Goal: Task Accomplishment & Management: Manage account settings

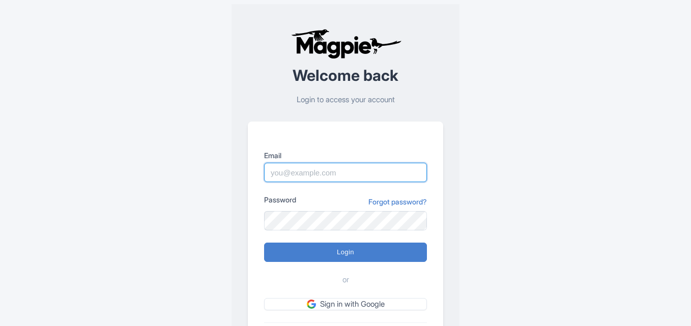
click at [287, 170] on input "Email" at bounding box center [345, 172] width 163 height 19
paste input "[PERSON_NAME][EMAIL_ADDRESS][PERSON_NAME][DOMAIN_NAME]"
type input "[PERSON_NAME][EMAIL_ADDRESS][PERSON_NAME][DOMAIN_NAME]"
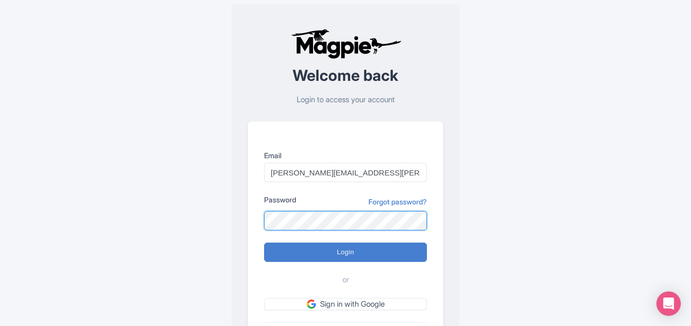
click at [264, 243] on input "Login" at bounding box center [345, 252] width 163 height 19
type input "Logging in..."
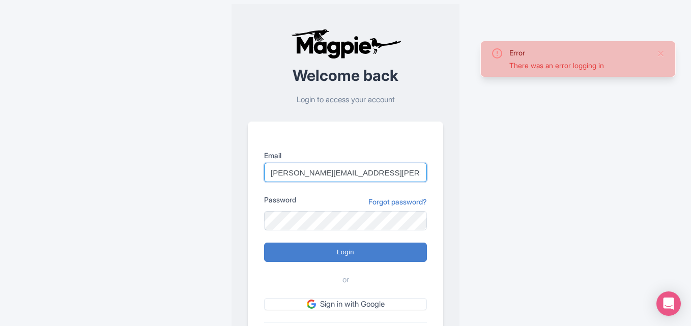
click at [399, 171] on input "[PERSON_NAME][EMAIL_ADDRESS][PERSON_NAME][DOMAIN_NAME]" at bounding box center [345, 172] width 163 height 19
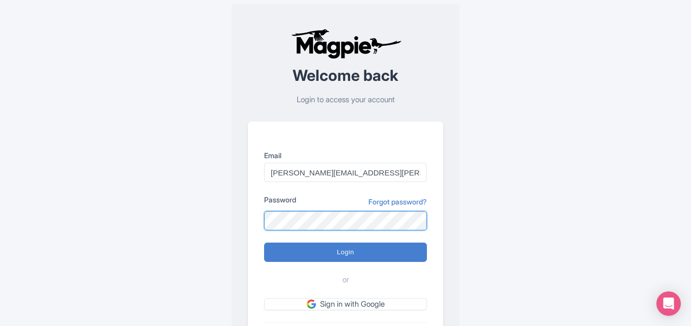
click at [264, 243] on input "Login" at bounding box center [345, 252] width 163 height 19
type input "Logging in..."
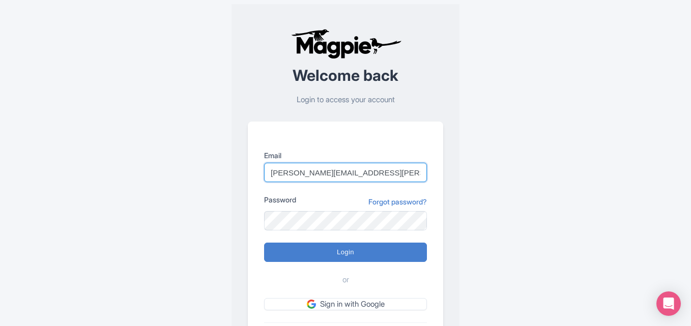
click at [407, 179] on input "[PERSON_NAME][EMAIL_ADDRESS][PERSON_NAME][DOMAIN_NAME]" at bounding box center [345, 172] width 163 height 19
type input "P"
paste input "[PERSON_NAME][EMAIL_ADDRESS][PERSON_NAME][DOMAIN_NAME]"
type input "[PERSON_NAME][EMAIL_ADDRESS][PERSON_NAME][DOMAIN_NAME]"
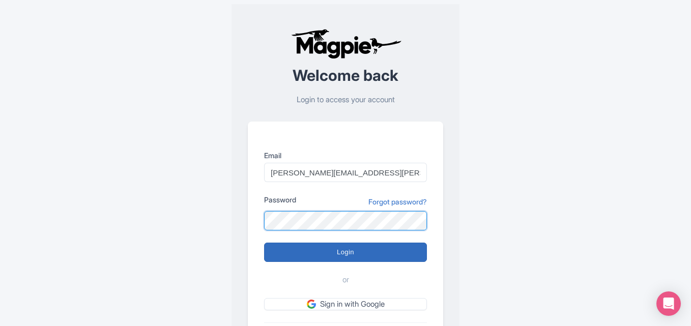
click at [264, 243] on input "Login" at bounding box center [345, 252] width 163 height 19
type input "Logging in..."
click at [331, 252] on input "Login" at bounding box center [345, 252] width 163 height 19
type input "Logging in..."
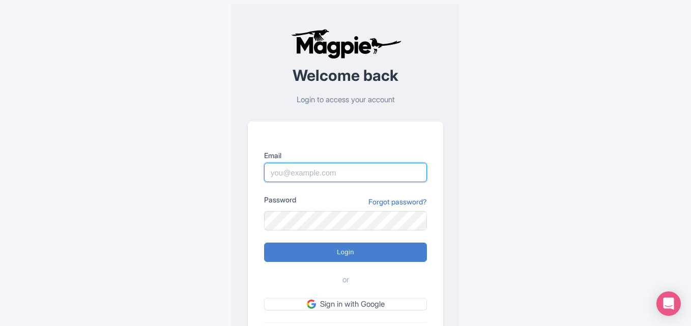
click at [281, 174] on input "Email" at bounding box center [345, 172] width 163 height 19
paste input "[PERSON_NAME][EMAIL_ADDRESS][PERSON_NAME][DOMAIN_NAME]"
type input "[PERSON_NAME][EMAIL_ADDRESS][PERSON_NAME][DOMAIN_NAME]"
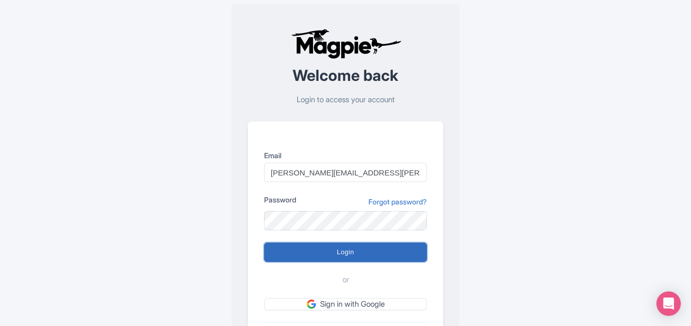
click at [318, 246] on input "Login" at bounding box center [345, 252] width 163 height 19
type input "Logging in..."
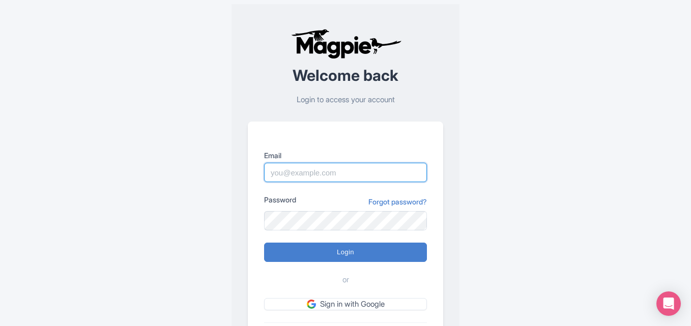
click at [303, 169] on input "Email" at bounding box center [345, 172] width 163 height 19
paste input "Pushpendra.shekhawat@ticketex.co"
type input "P"
paste input "Pushpendra.shekhwat@ticketex.co"
type input "Pushpendra.shekhwat@ticketex.co"
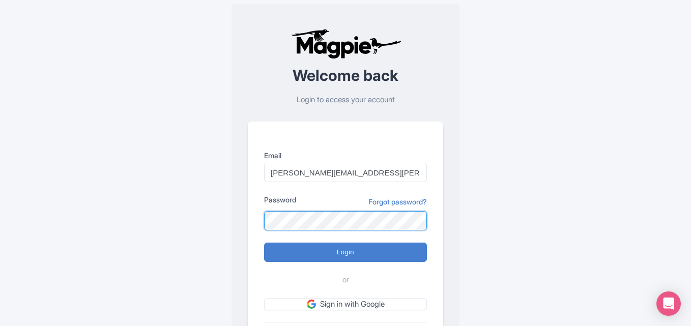
click at [264, 243] on input "Login" at bounding box center [345, 252] width 163 height 19
type input "Logging in..."
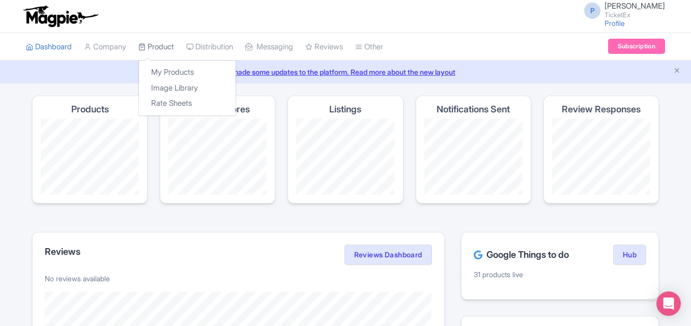
click at [157, 46] on link "Product" at bounding box center [156, 47] width 36 height 28
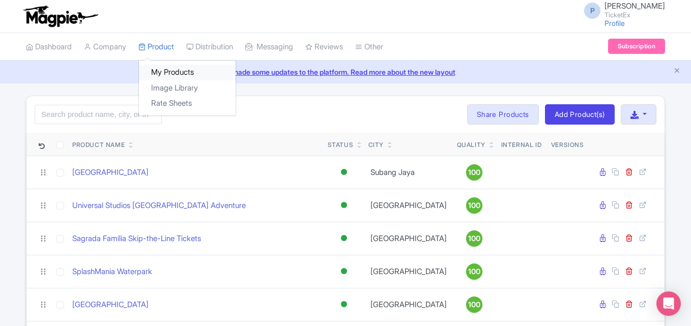
click at [171, 67] on link "My Products" at bounding box center [187, 73] width 97 height 16
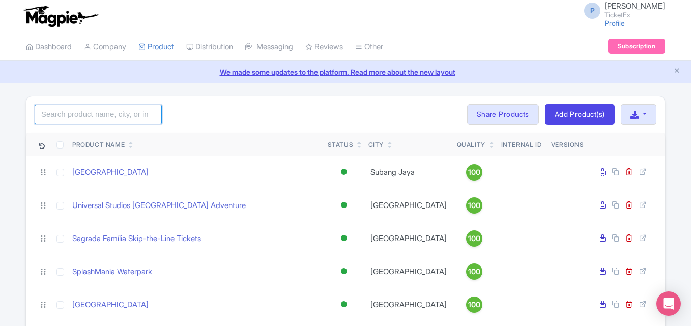
click at [66, 113] on input "search" at bounding box center [98, 114] width 127 height 19
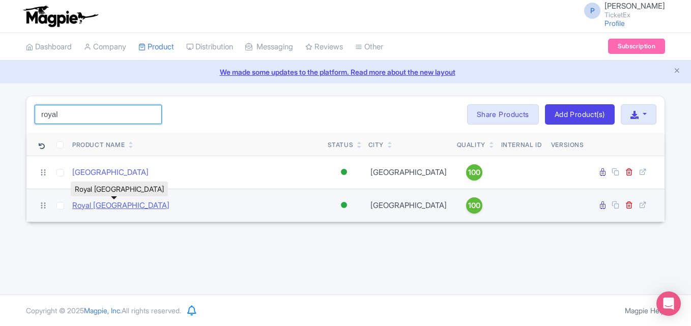
type input "royal"
click at [117, 202] on link "Royal [GEOGRAPHIC_DATA]" at bounding box center [120, 206] width 97 height 12
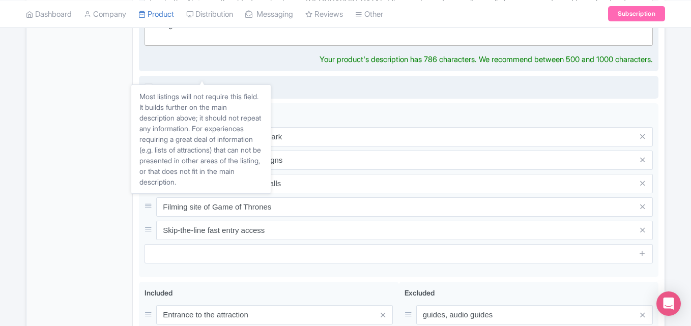
scroll to position [399, 0]
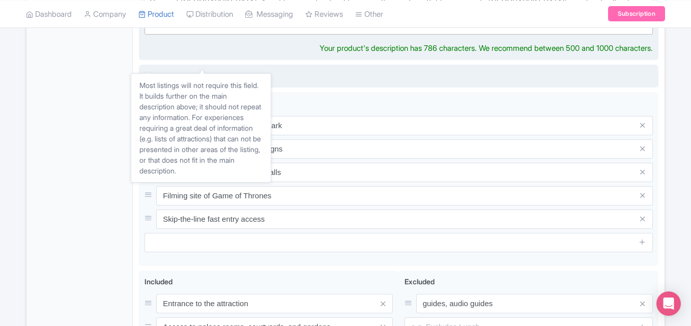
type trix-editor "<div>The [GEOGRAPHIC_DATA] is one of [GEOGRAPHIC_DATA]’s most iconic landmarks …"
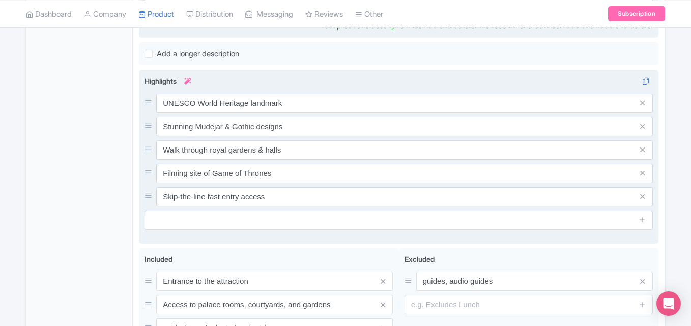
scroll to position [432, 0]
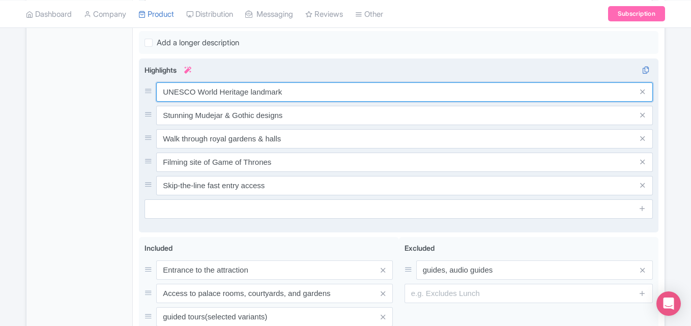
click at [354, 82] on div "UNESCO World Heritage landmark Stunning Mudejar & Gothic designs Walk through r…" at bounding box center [398, 138] width 508 height 113
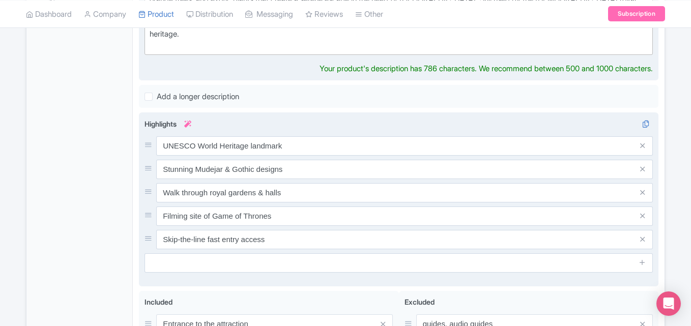
scroll to position [390, 0]
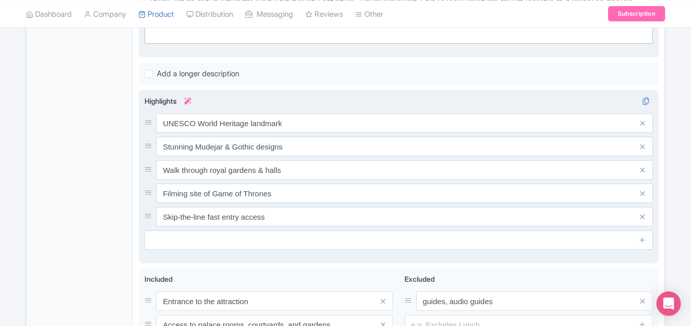
click at [310, 133] on div "UNESCO World Heritage landmark Stunning Mudejar & Gothic designs Walk through r…" at bounding box center [398, 169] width 508 height 113
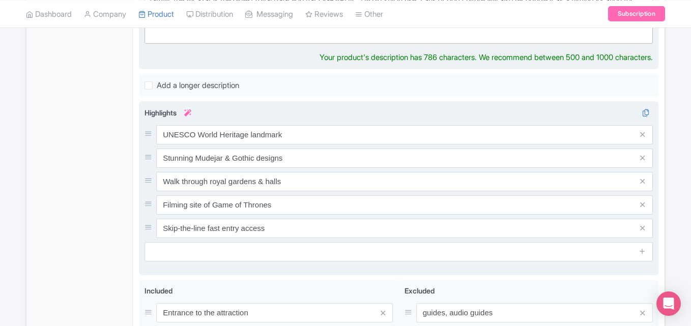
scroll to position [401, 0]
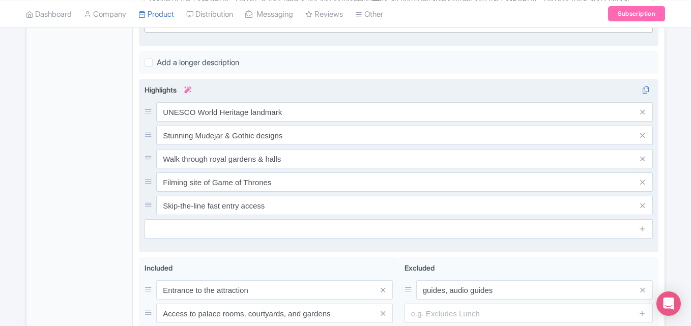
click at [310, 123] on div "UNESCO World Heritage landmark Stunning Mudejar & Gothic designs Walk through r…" at bounding box center [398, 158] width 508 height 113
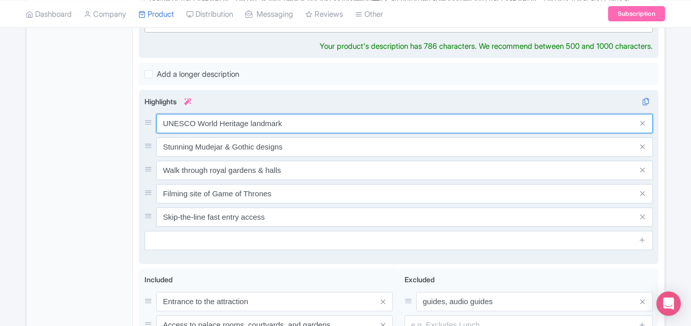
click at [303, 114] on input "UNESCO World Heritage landmark" at bounding box center [404, 123] width 497 height 19
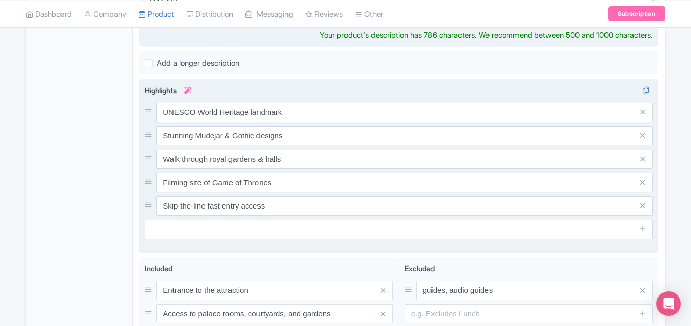
scroll to position [423, 0]
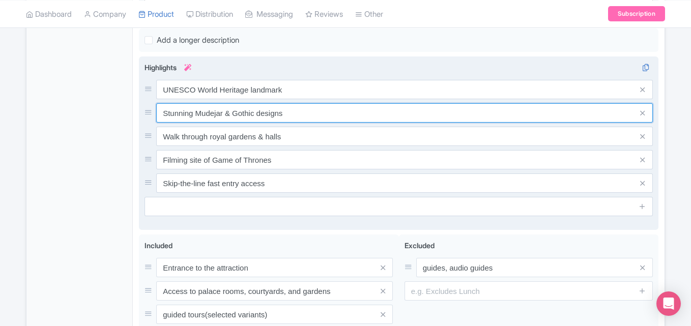
click at [346, 107] on input "Stunning Mudejar & Gothic designs" at bounding box center [404, 112] width 497 height 19
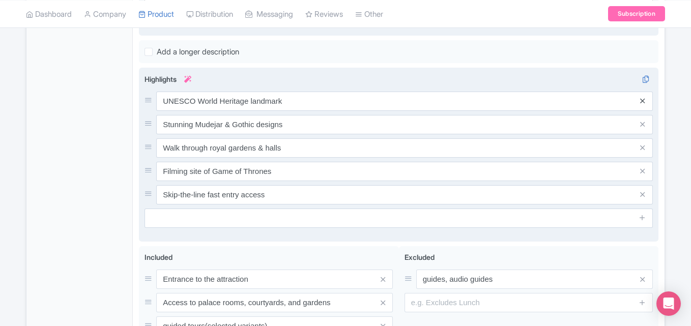
click at [645, 92] on div "UNESCO World Heritage landmark Stunning Mudejar & Gothic designs Walk through r…" at bounding box center [398, 148] width 508 height 113
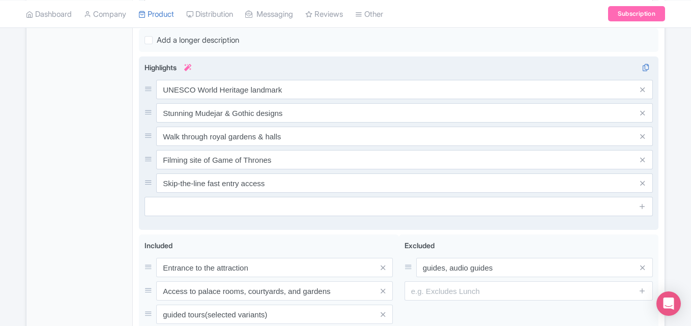
click at [640, 90] on div "UNESCO World Heritage landmark Stunning Mudejar & Gothic designs Walk through r…" at bounding box center [398, 136] width 508 height 113
click at [643, 80] on span at bounding box center [642, 89] width 20 height 19
click at [643, 86] on span at bounding box center [642, 89] width 20 height 19
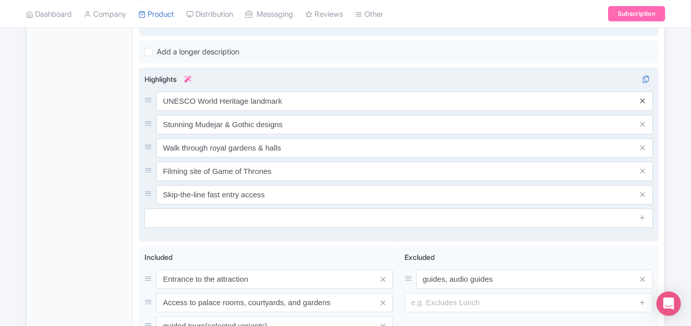
click at [644, 97] on icon at bounding box center [642, 101] width 5 height 8
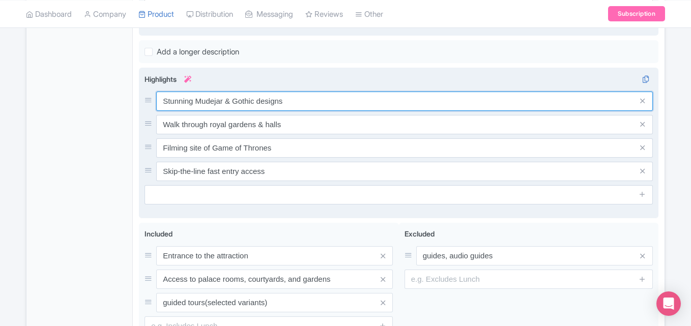
click at [419, 92] on input "Stunning Mudejar & Gothic designs" at bounding box center [404, 101] width 497 height 19
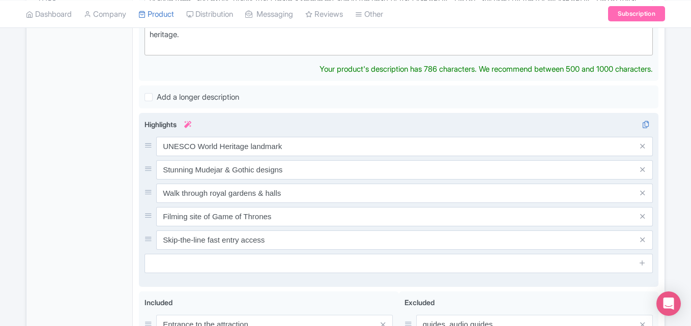
scroll to position [389, 0]
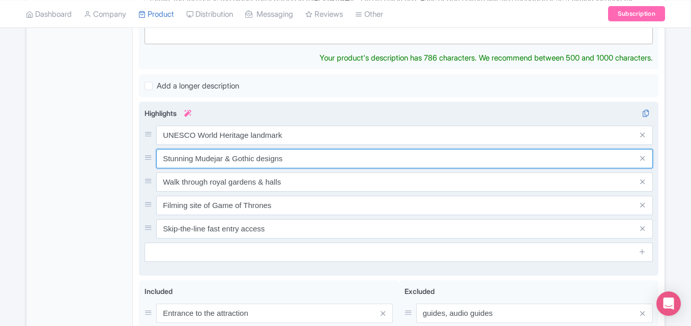
click at [306, 149] on input "Stunning Mudejar & Gothic designs" at bounding box center [404, 158] width 497 height 19
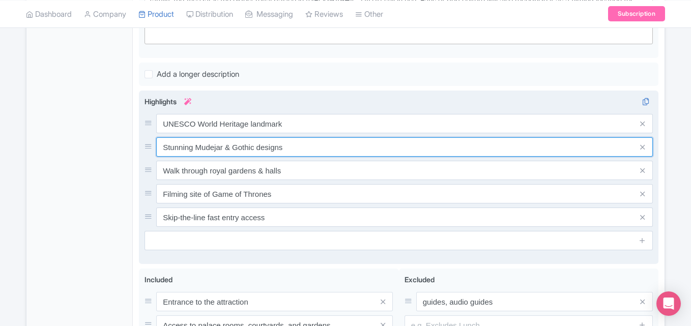
scroll to position [400, 0]
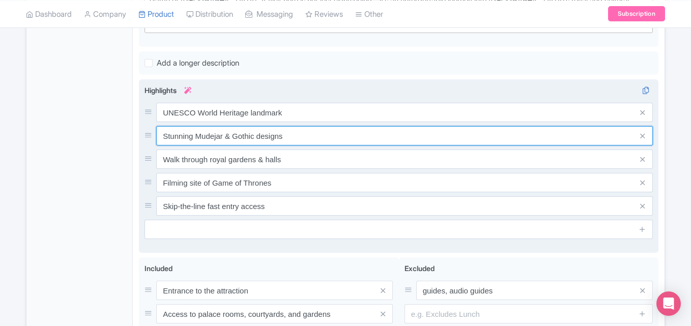
click at [303, 143] on div "UNESCO World Heritage landmark Stunning Mudejar & Gothic designs Walk through r…" at bounding box center [398, 159] width 508 height 113
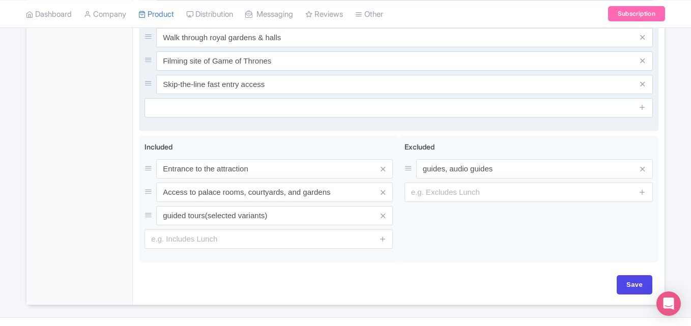
scroll to position [545, 0]
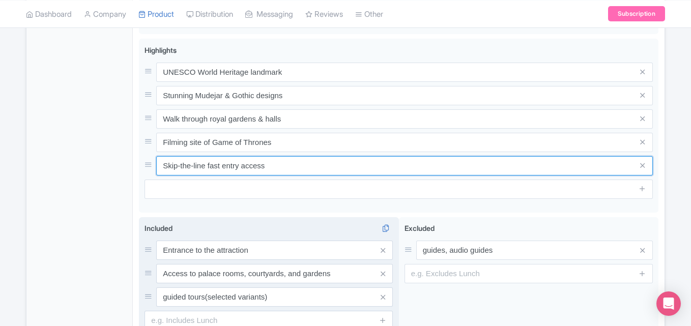
click at [344, 156] on input "Skip-the-line fast entry access" at bounding box center [404, 165] width 497 height 19
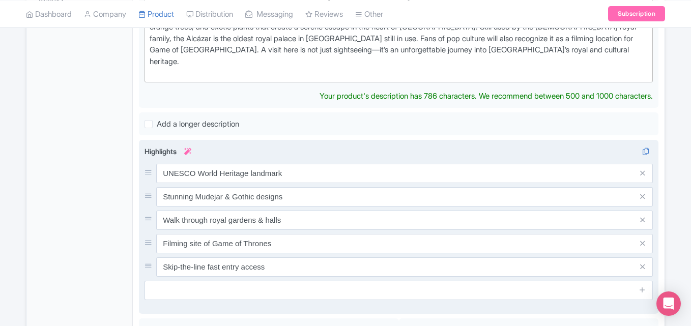
scroll to position [362, 0]
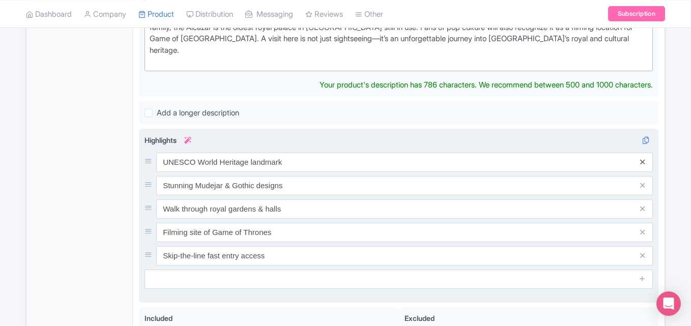
click at [641, 153] on div "UNESCO World Heritage landmark Stunning Mudejar & Gothic designs Walk through r…" at bounding box center [398, 209] width 508 height 113
click at [642, 153] on span at bounding box center [642, 162] width 20 height 19
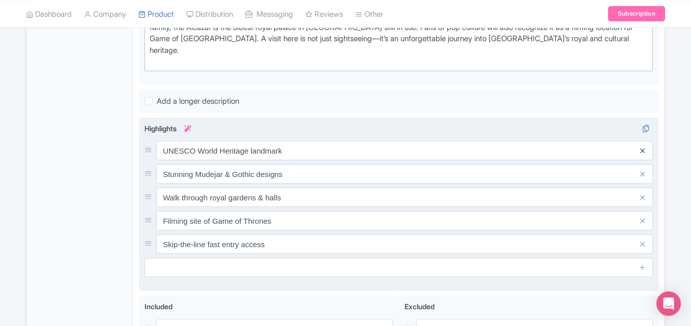
click at [642, 146] on span at bounding box center [642, 150] width 20 height 19
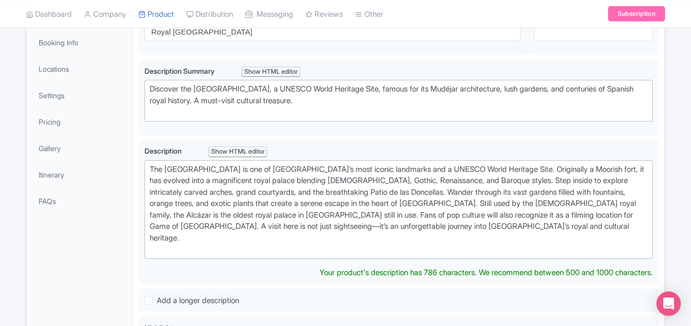
scroll to position [186, 0]
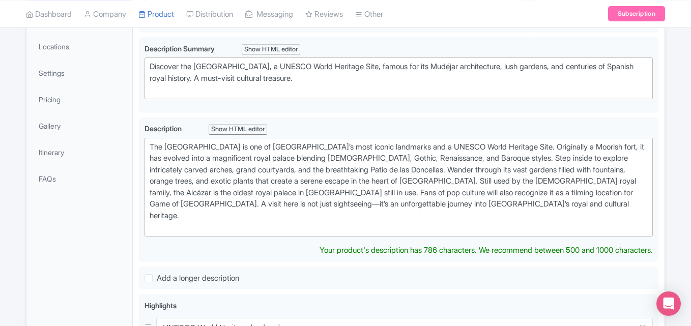
type trix-editor "<div>The [GEOGRAPHIC_DATA] is one of [GEOGRAPHIC_DATA]’s most iconic landmarks …"
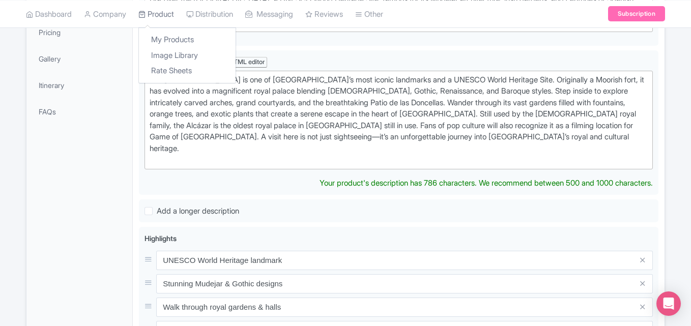
scroll to position [275, 0]
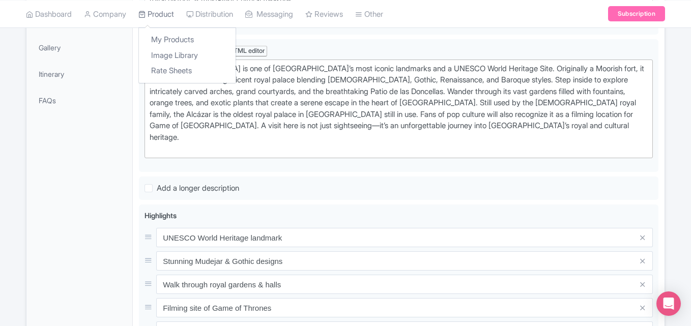
click at [159, 20] on link "Product" at bounding box center [156, 14] width 36 height 28
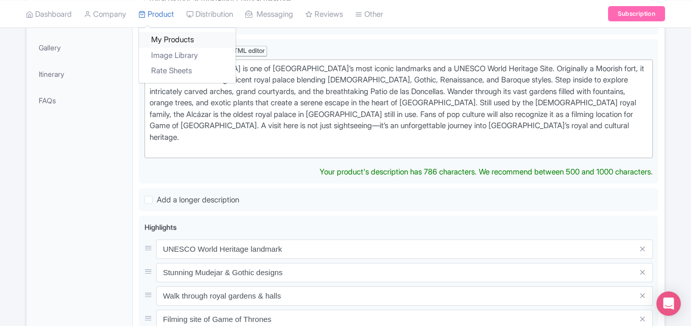
scroll to position [286, 0]
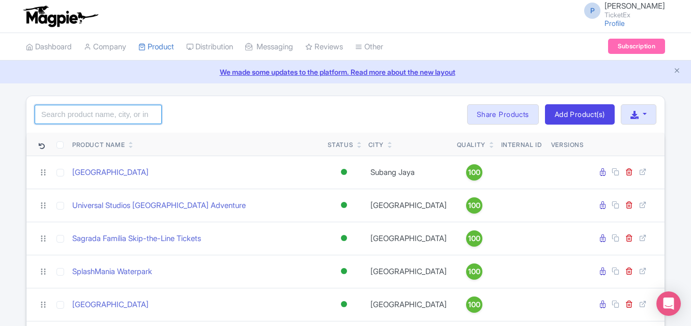
click at [90, 113] on input "search" at bounding box center [98, 114] width 127 height 19
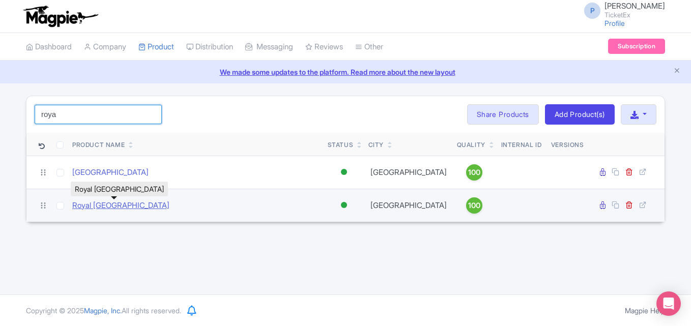
type input "roya"
click at [121, 200] on link "Royal [GEOGRAPHIC_DATA]" at bounding box center [120, 206] width 97 height 12
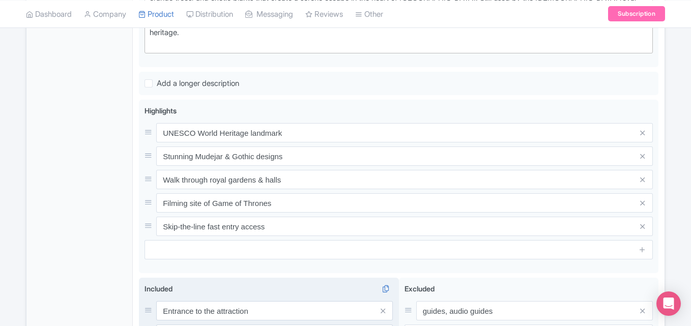
scroll to position [391, 0]
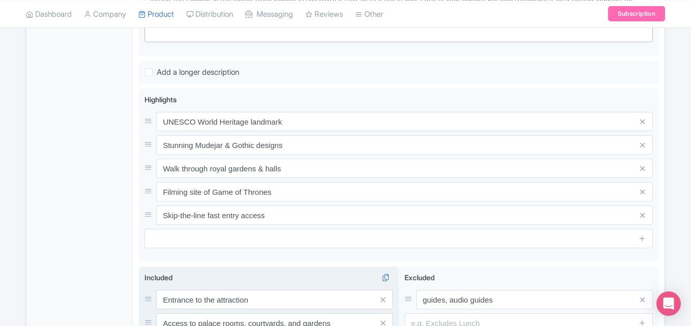
type trix-editor "<div>The [GEOGRAPHIC_DATA] is one of [GEOGRAPHIC_DATA]’s most iconic landmarks …"
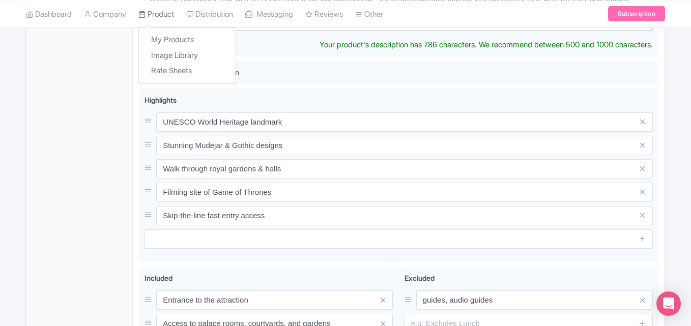
scroll to position [414, 0]
